Goal: Check status: Check status

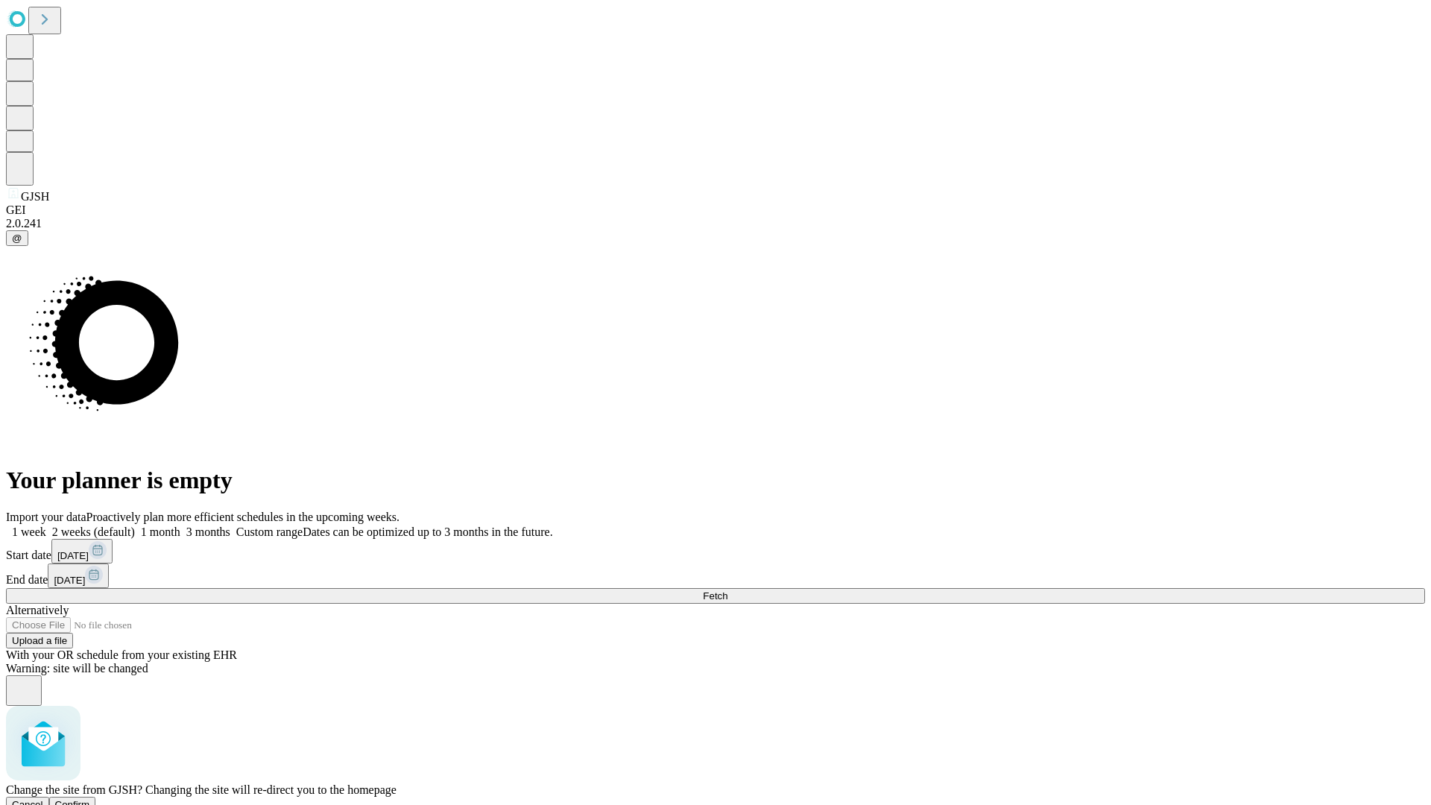
click at [90, 799] on span "Confirm" at bounding box center [72, 804] width 35 height 11
click at [46, 526] on label "1 week" at bounding box center [26, 532] width 40 height 13
click at [728, 590] on span "Fetch" at bounding box center [715, 595] width 25 height 11
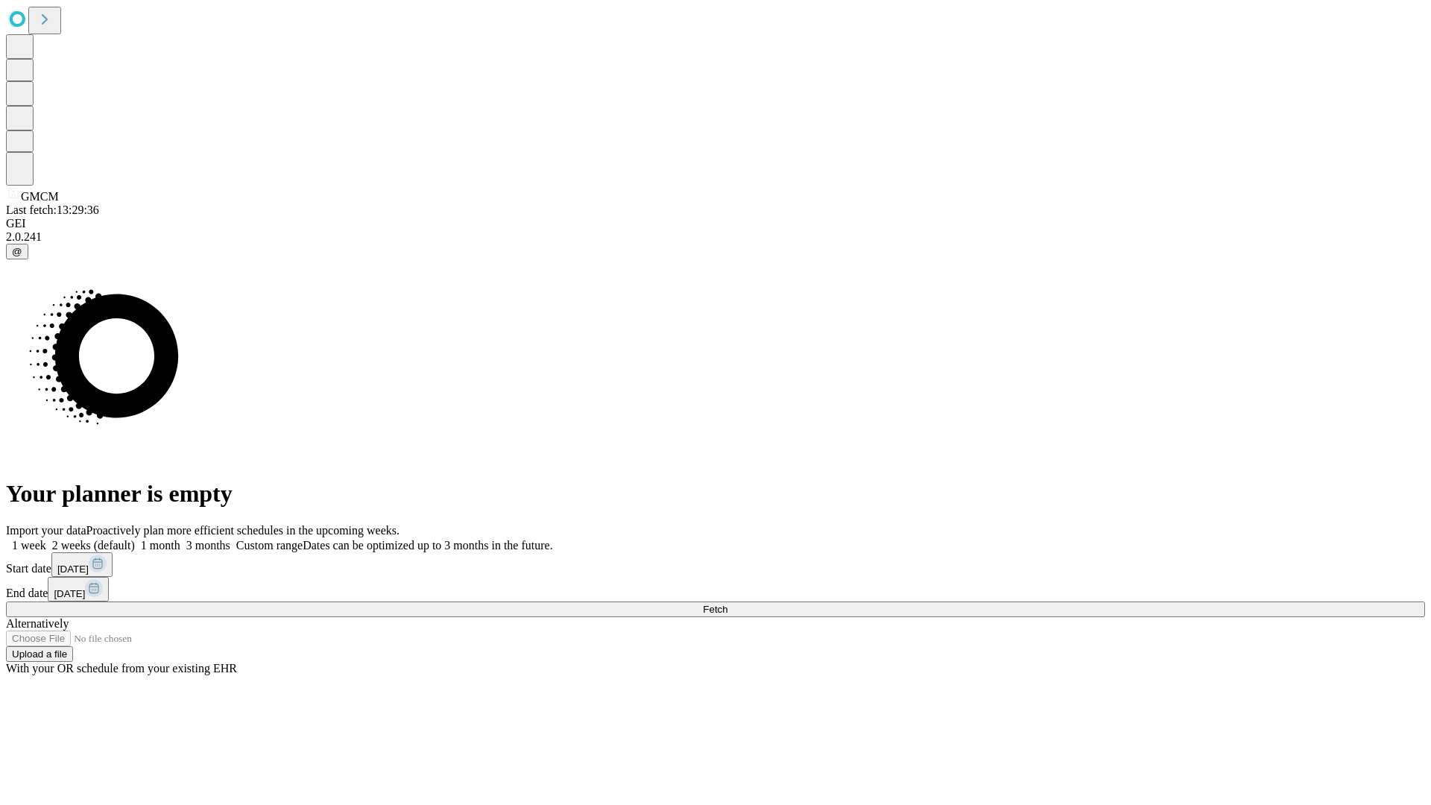
click at [46, 539] on label "1 week" at bounding box center [26, 545] width 40 height 13
click at [728, 604] on span "Fetch" at bounding box center [715, 609] width 25 height 11
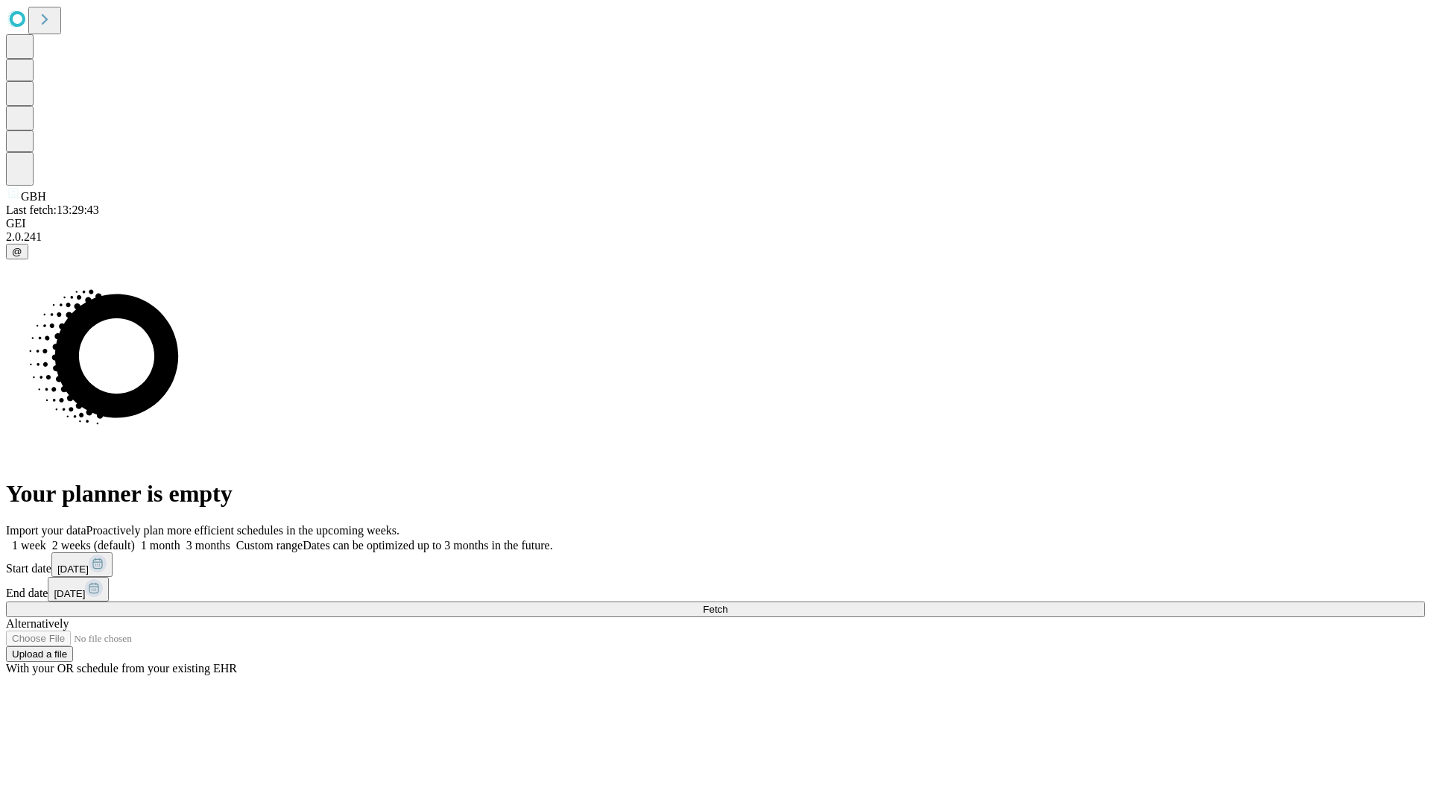
click at [46, 539] on label "1 week" at bounding box center [26, 545] width 40 height 13
click at [728, 604] on span "Fetch" at bounding box center [715, 609] width 25 height 11
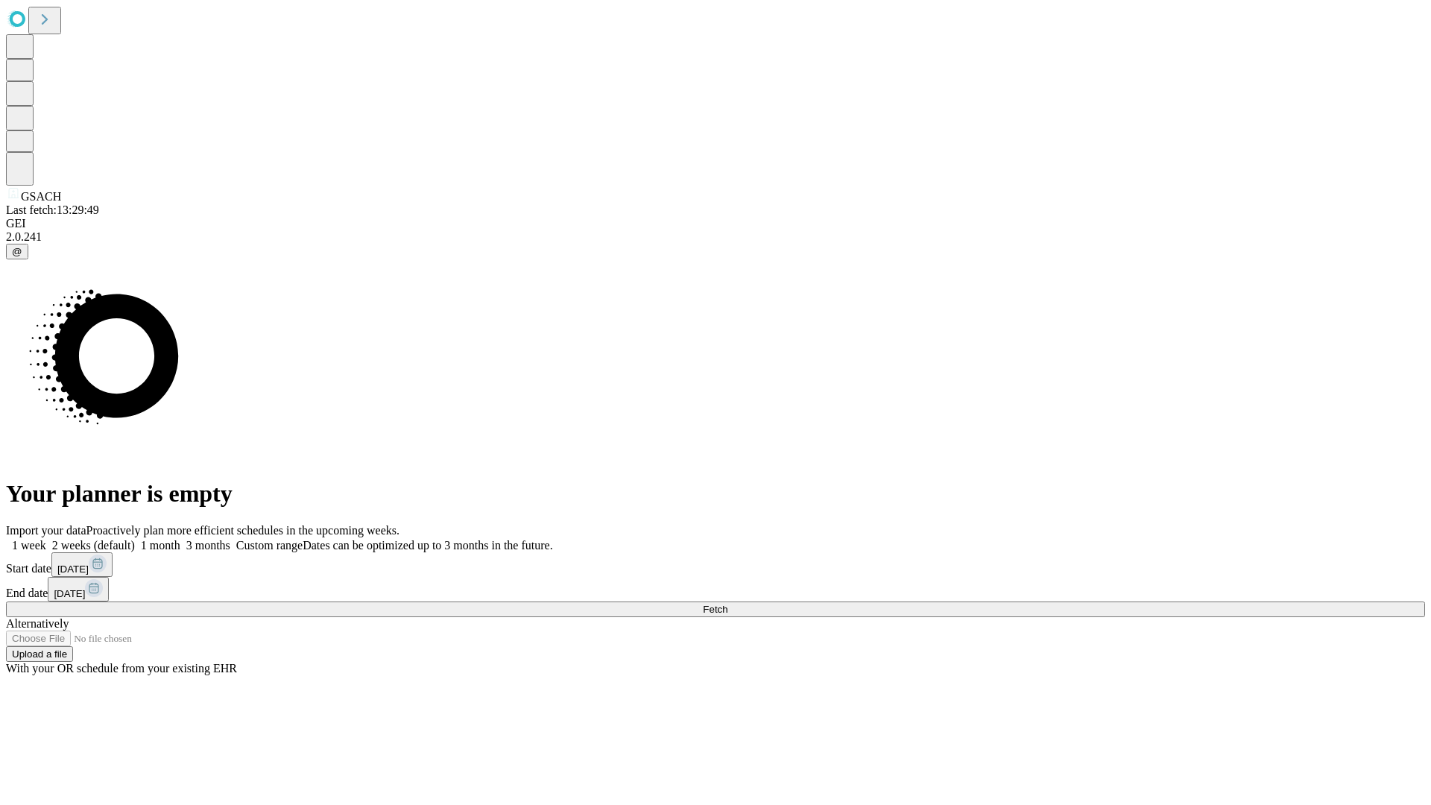
click at [728, 604] on span "Fetch" at bounding box center [715, 609] width 25 height 11
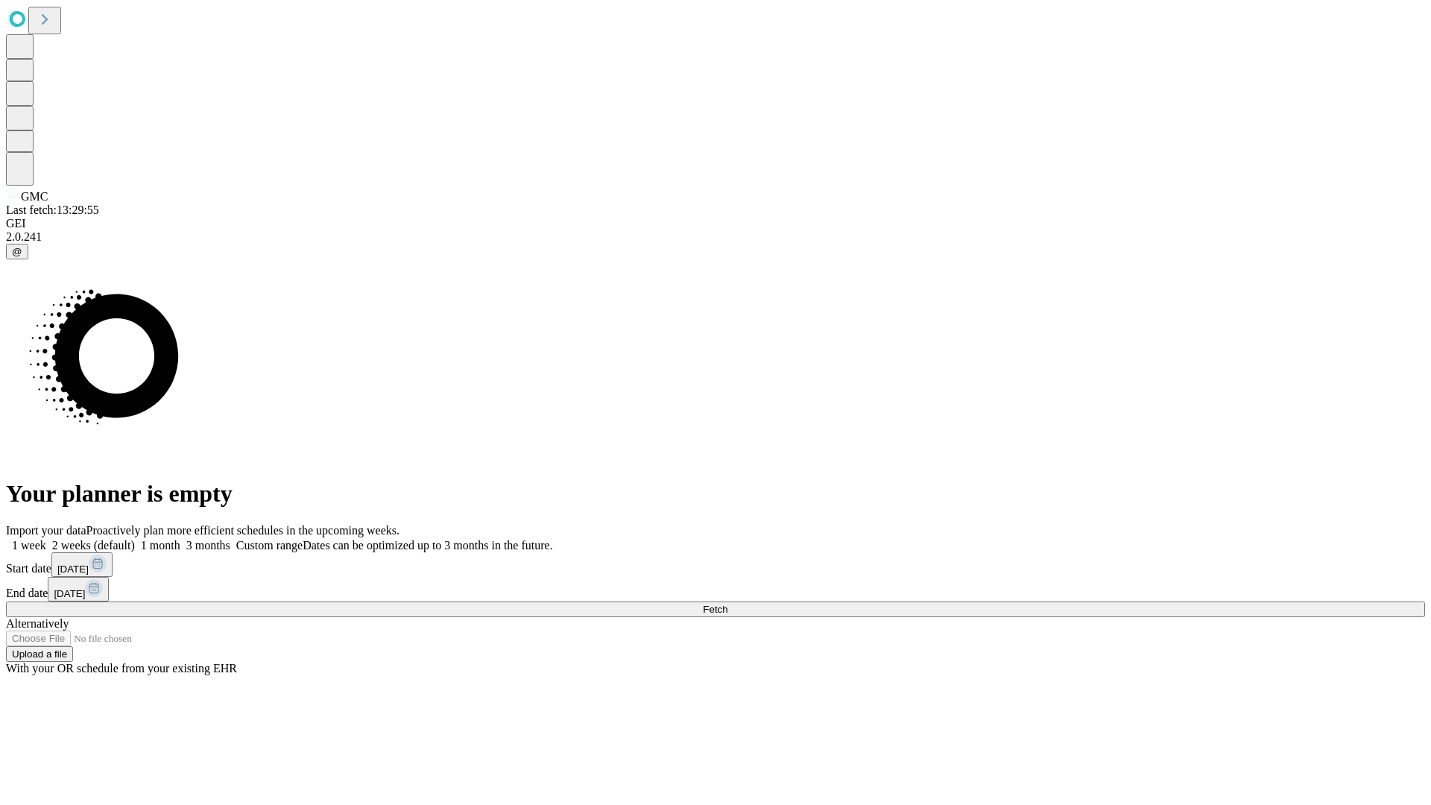
click at [46, 539] on label "1 week" at bounding box center [26, 545] width 40 height 13
click at [728, 604] on span "Fetch" at bounding box center [715, 609] width 25 height 11
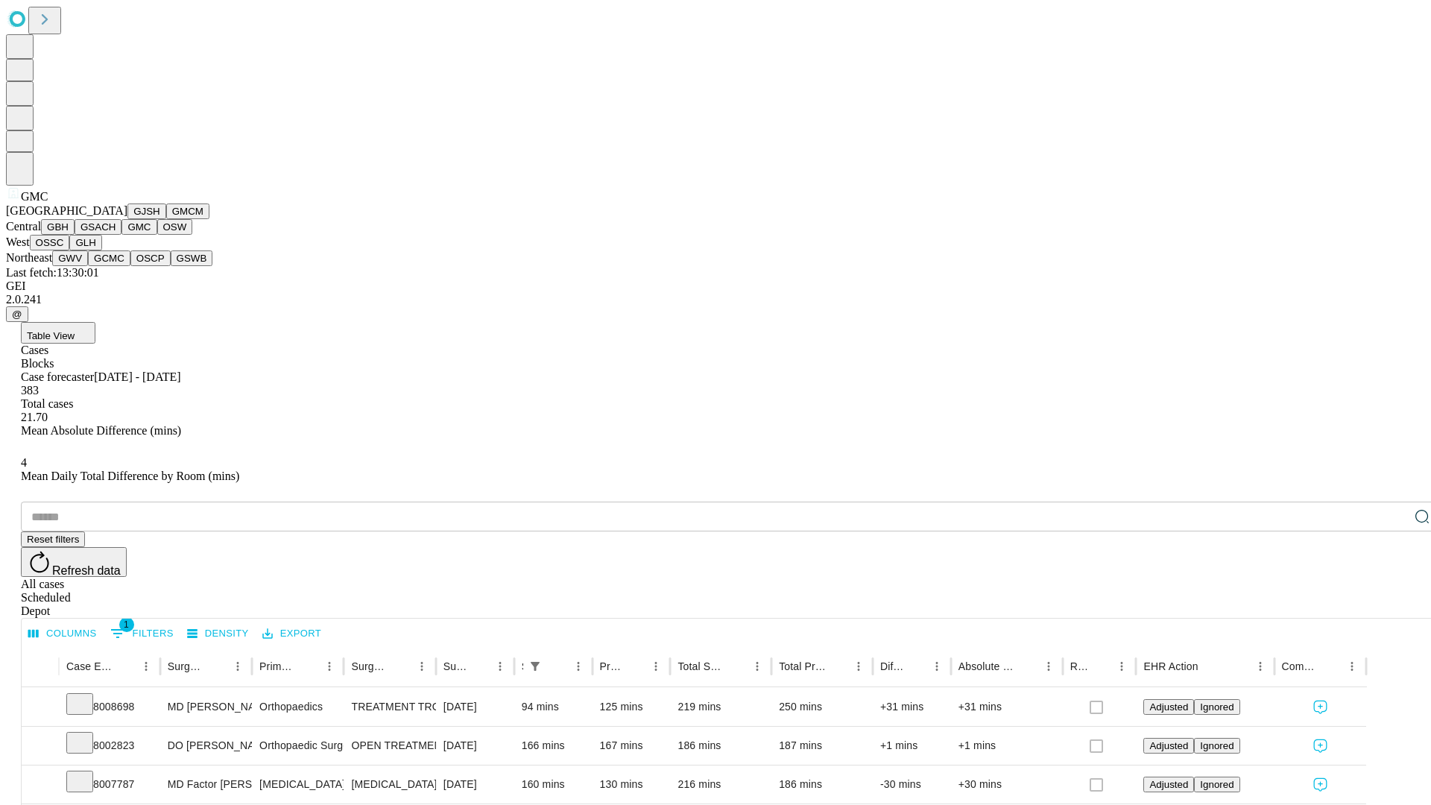
click at [157, 235] on button "OSW" at bounding box center [175, 227] width 36 height 16
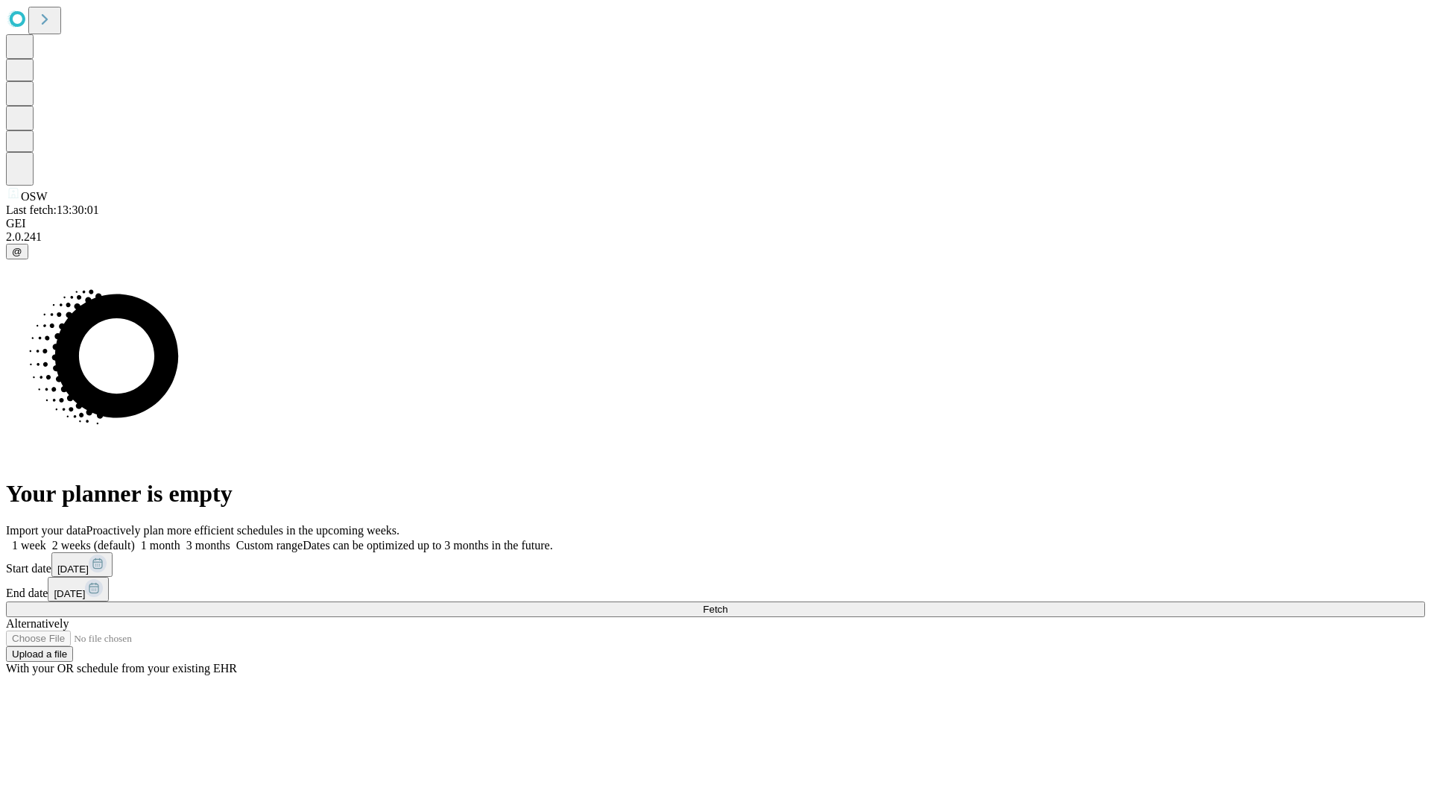
click at [728, 604] on span "Fetch" at bounding box center [715, 609] width 25 height 11
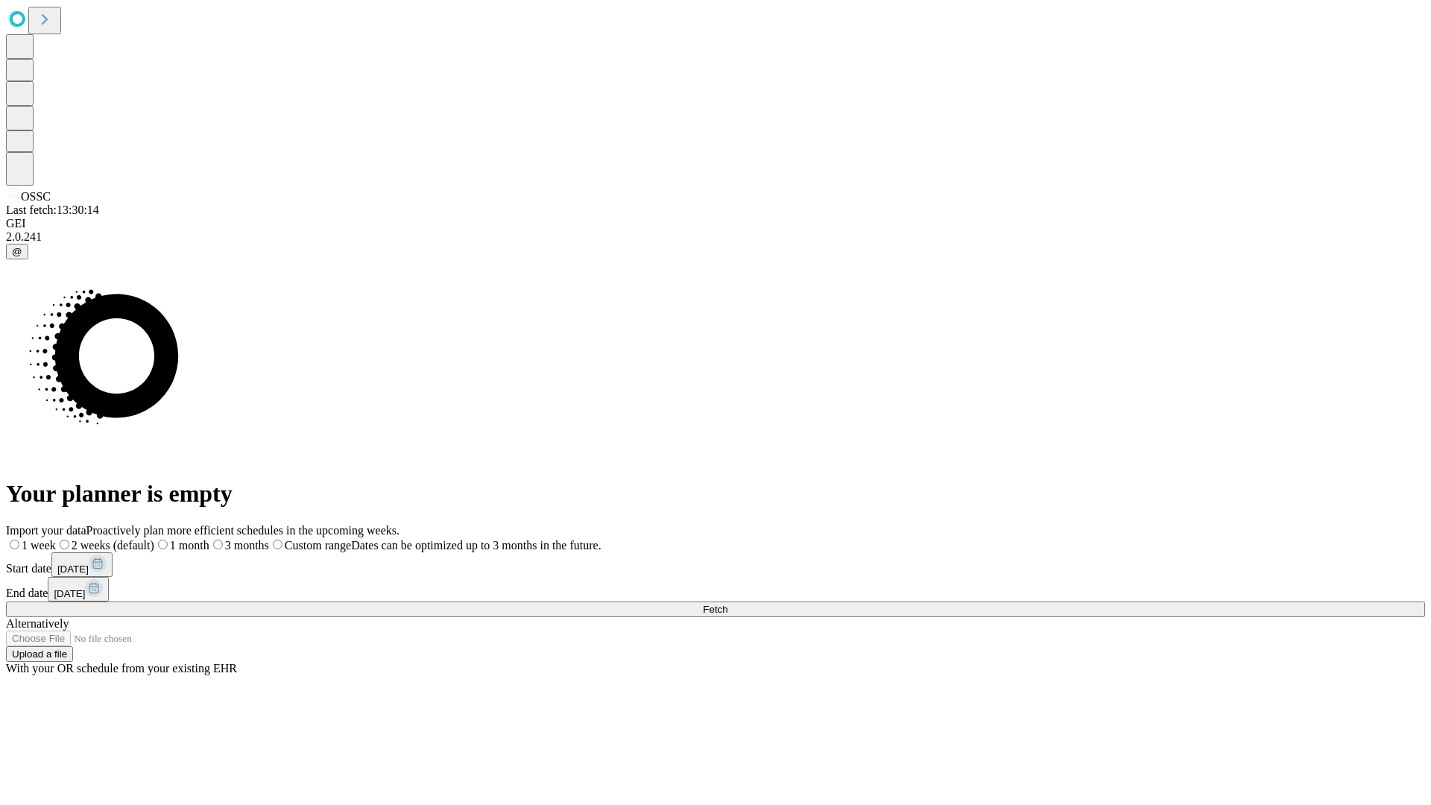
click at [56, 539] on label "1 week" at bounding box center [31, 545] width 50 height 13
click at [728, 604] on span "Fetch" at bounding box center [715, 609] width 25 height 11
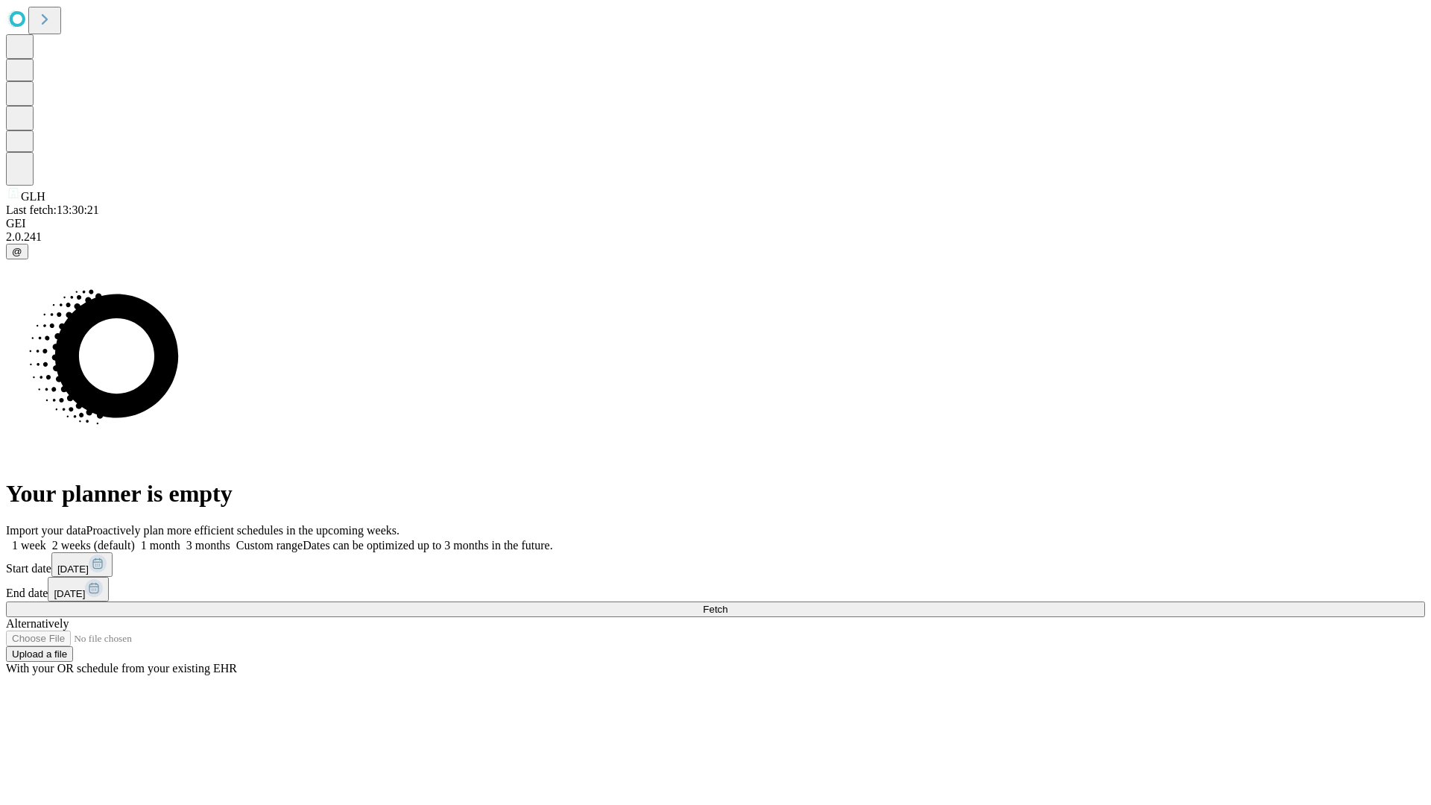
click at [728, 604] on span "Fetch" at bounding box center [715, 609] width 25 height 11
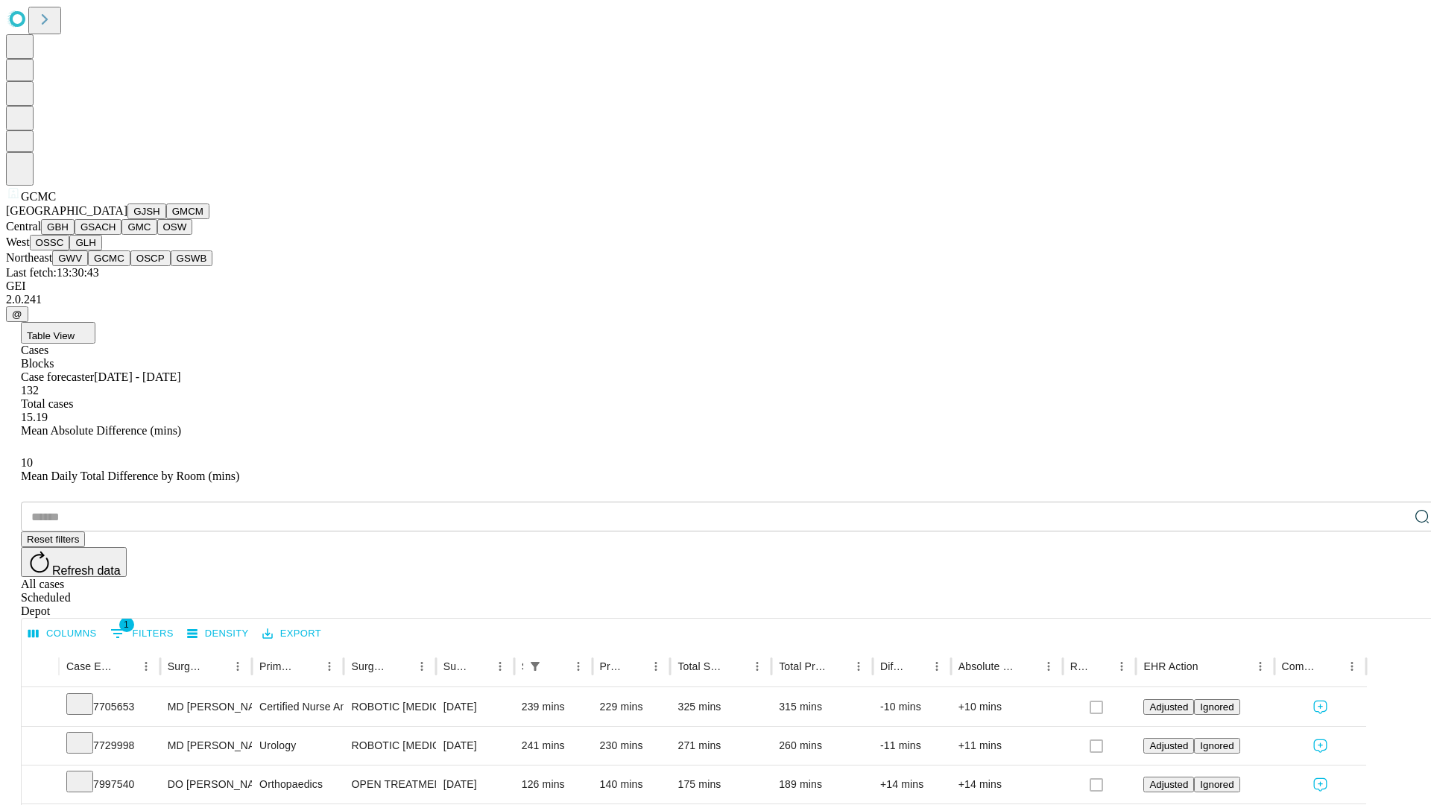
click at [130, 266] on button "OSCP" at bounding box center [150, 258] width 40 height 16
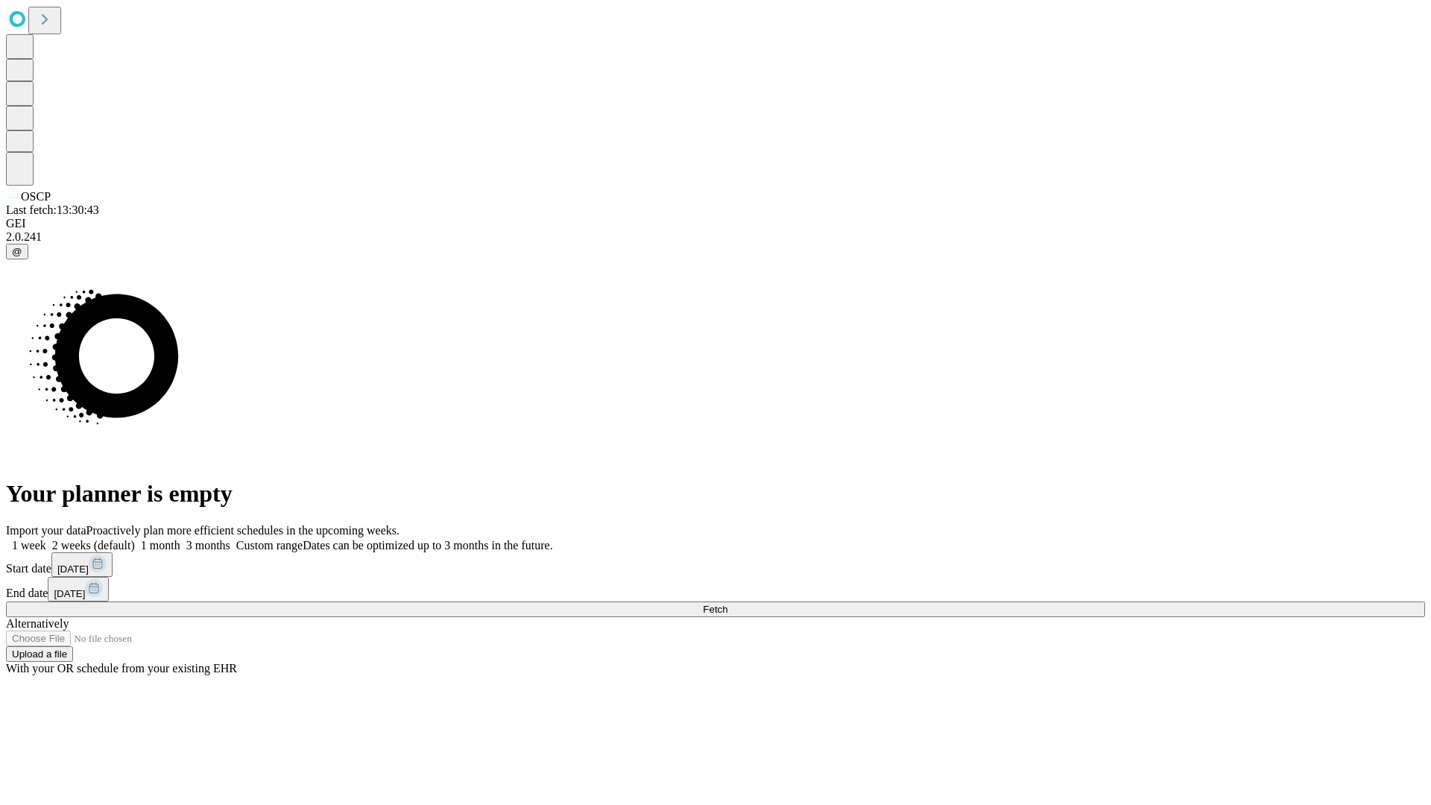
click at [46, 539] on label "1 week" at bounding box center [26, 545] width 40 height 13
click at [728, 604] on span "Fetch" at bounding box center [715, 609] width 25 height 11
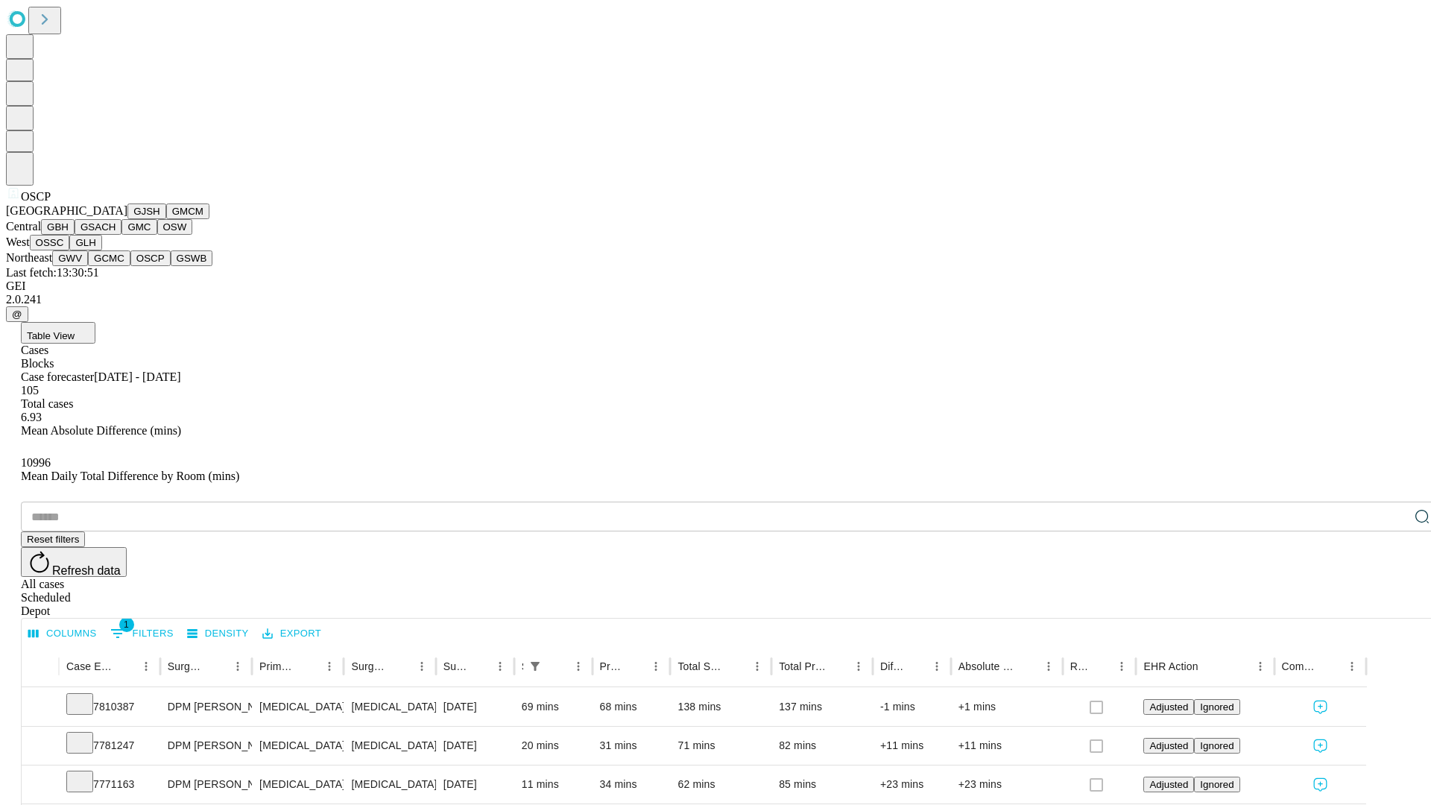
click at [171, 266] on button "GSWB" at bounding box center [192, 258] width 42 height 16
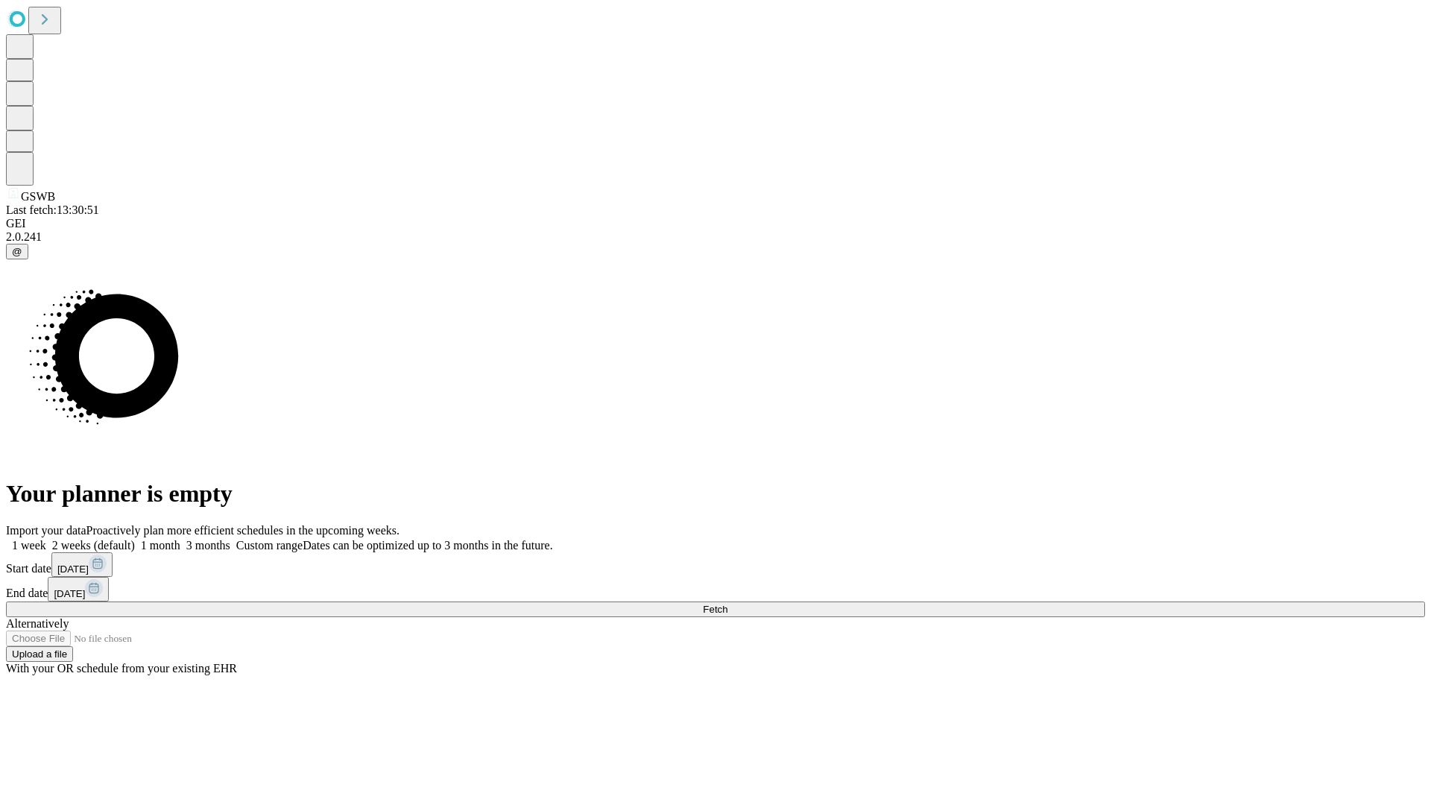
click at [728, 604] on span "Fetch" at bounding box center [715, 609] width 25 height 11
